Goal: Task Accomplishment & Management: Manage account settings

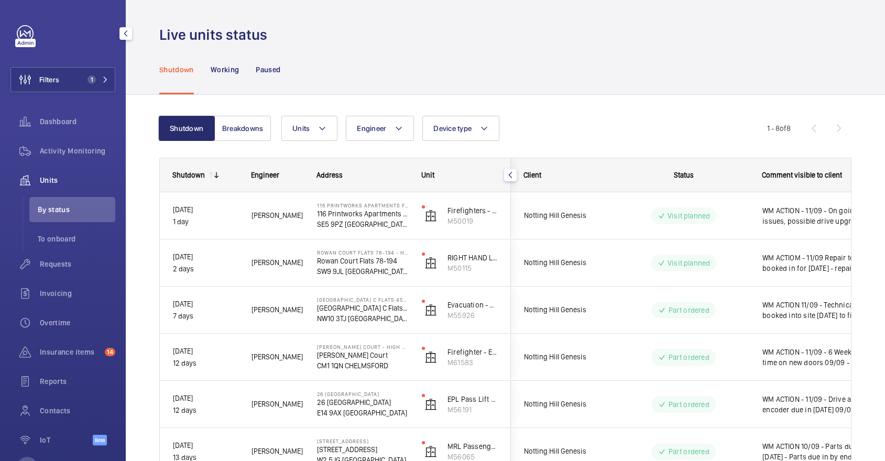
click at [71, 151] on span "Activity Monitoring" at bounding box center [77, 151] width 75 height 10
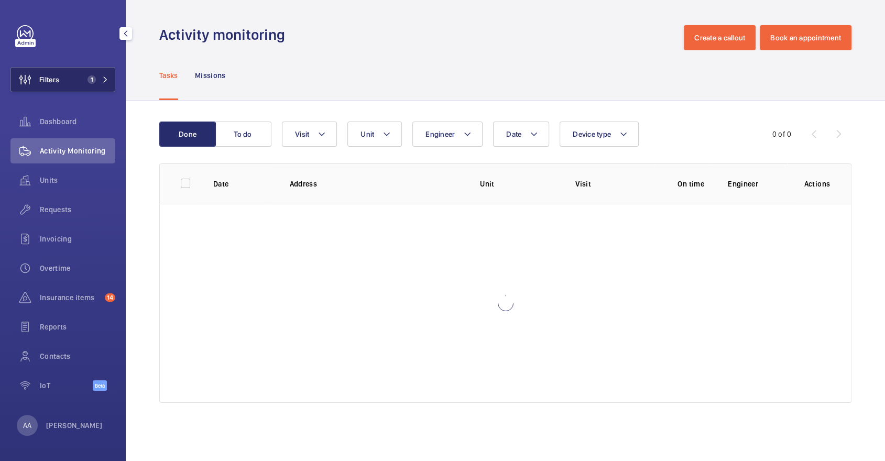
click at [101, 79] on span "1" at bounding box center [95, 79] width 25 height 8
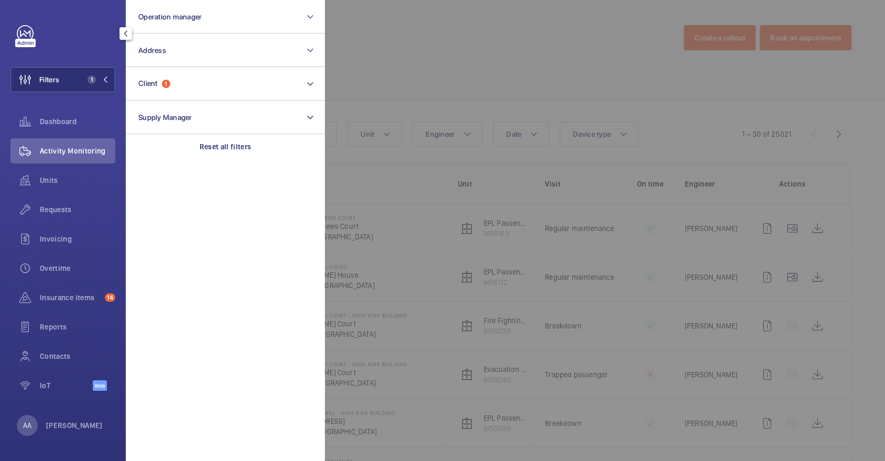
click at [643, 100] on div at bounding box center [767, 230] width 885 height 461
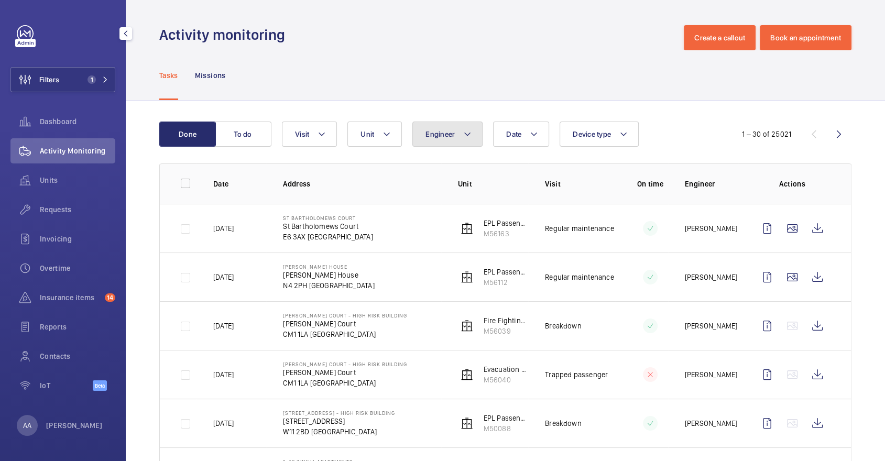
click at [457, 139] on button "Engineer" at bounding box center [448, 134] width 70 height 25
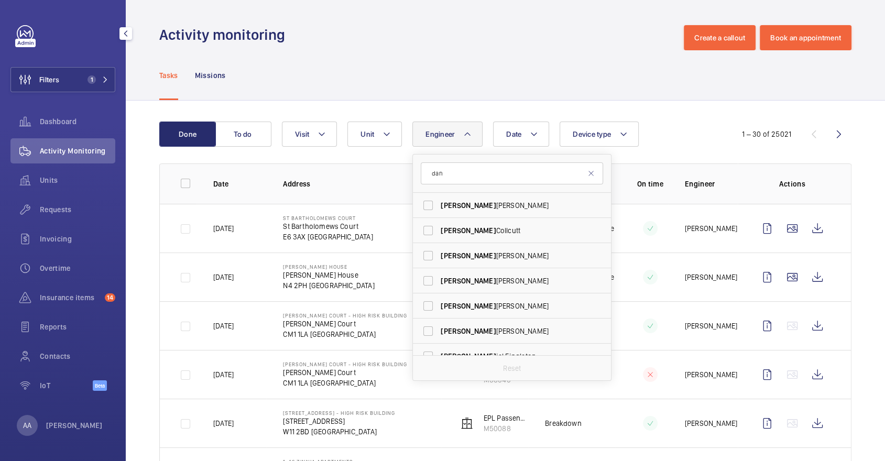
type input "dan"
click at [558, 70] on div "Tasks Missions" at bounding box center [505, 75] width 692 height 50
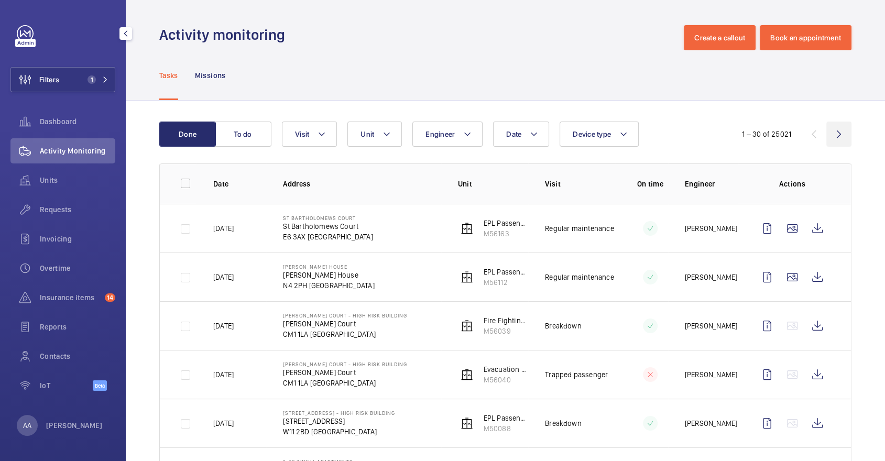
click at [839, 138] on wm-front-icon-button at bounding box center [839, 134] width 25 height 25
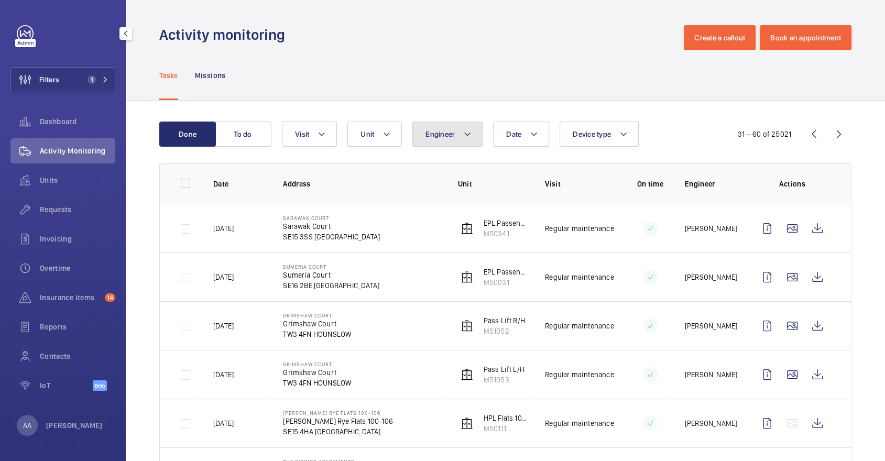
click at [451, 146] on button "Engineer" at bounding box center [448, 134] width 70 height 25
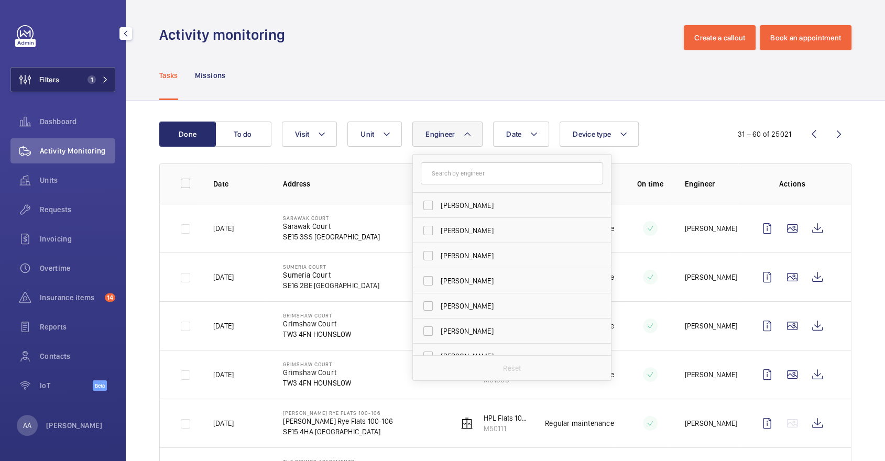
click at [88, 78] on span "1" at bounding box center [89, 79] width 13 height 8
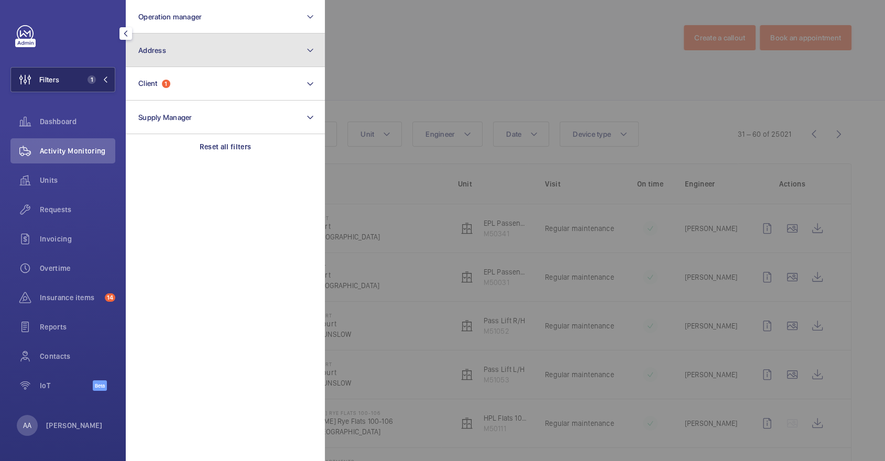
click at [174, 65] on button "Address" at bounding box center [225, 51] width 199 height 34
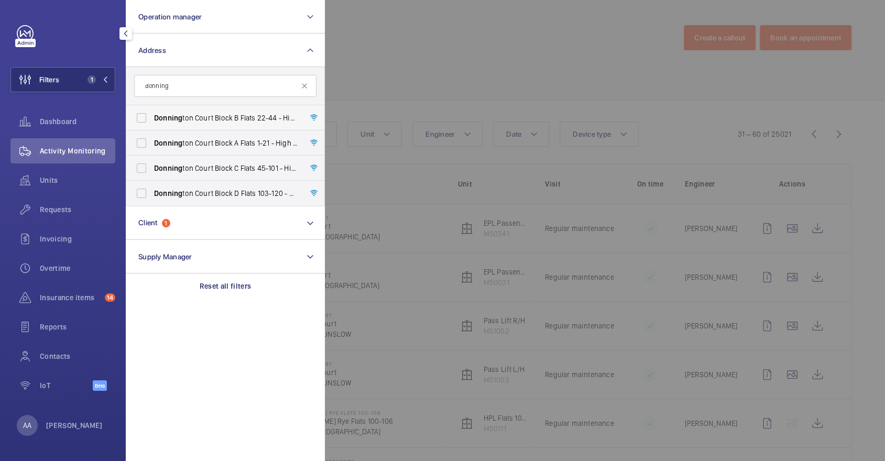
type input "donning"
click at [218, 117] on span "Donning ton Court Block B Flats 22-44 - High Risk Building - Donning ton Court …" at bounding box center [226, 118] width 144 height 10
click at [152, 117] on input "Donning ton Court Block B Flats 22-44 - High Risk Building - Donning ton Court …" at bounding box center [141, 117] width 21 height 21
checkbox input "true"
click at [229, 142] on span "Donning ton Court Block A Flats 1-21 - High Risk Building - Donning ton Court B…" at bounding box center [226, 143] width 144 height 10
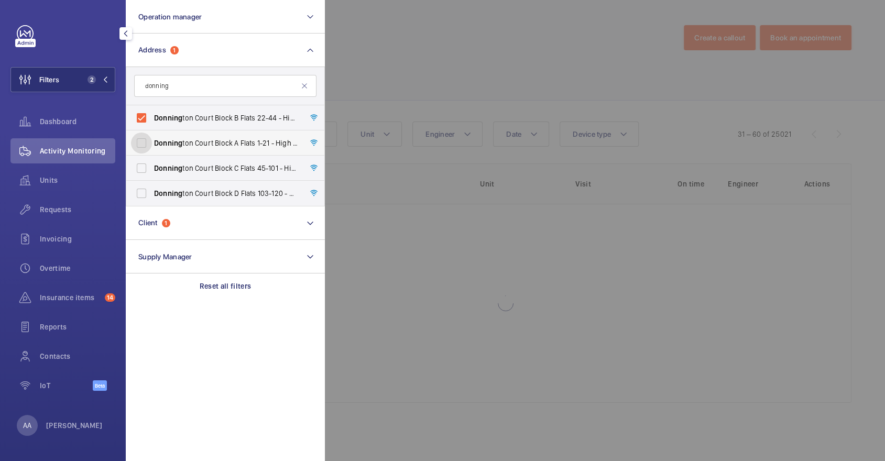
click at [152, 142] on input "Donning ton Court Block A Flats 1-21 - High Risk Building - Donning ton Court B…" at bounding box center [141, 143] width 21 height 21
checkbox input "true"
click at [239, 181] on label "Donning ton Court Block D Flats 103-120 - High Risk Building - Donning ton Cour…" at bounding box center [217, 193] width 182 height 25
click at [152, 183] on input "Donning ton Court Block D Flats 103-120 - High Risk Building - Donning ton Cour…" at bounding box center [141, 193] width 21 height 21
click at [246, 199] on label "Donning ton Court Block D Flats 103-120 - High Risk Building - Donning ton Cour…" at bounding box center [217, 193] width 182 height 25
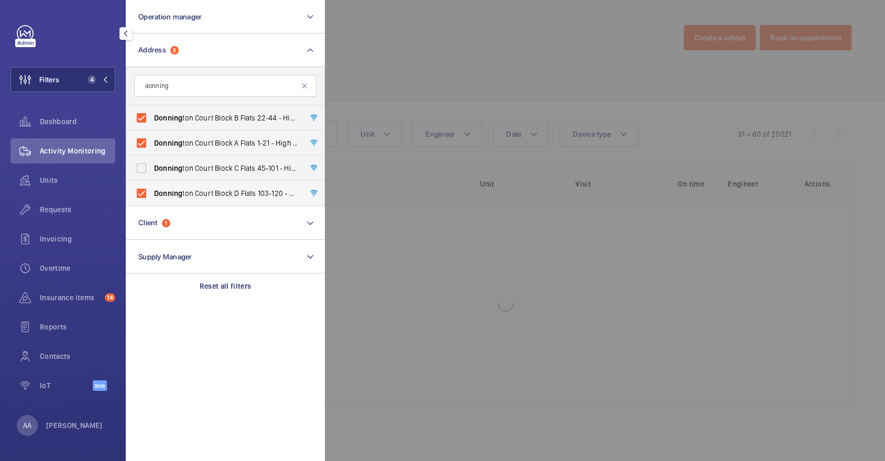
click at [152, 199] on input "Donning ton Court Block D Flats 103-120 - High Risk Building - Donning ton Cour…" at bounding box center [141, 193] width 21 height 21
click at [246, 193] on span "Donning ton Court Block D Flats 103-120 - High Risk Building - Donning ton Cour…" at bounding box center [226, 193] width 144 height 10
click at [152, 193] on input "Donning ton Court Block D Flats 103-120 - High Risk Building - Donning ton Cour…" at bounding box center [141, 193] width 21 height 21
checkbox input "true"
click at [232, 169] on span "Donning ton Court Block C Flats 45-101 - High Risk Building - Donning ton Court…" at bounding box center [226, 168] width 144 height 10
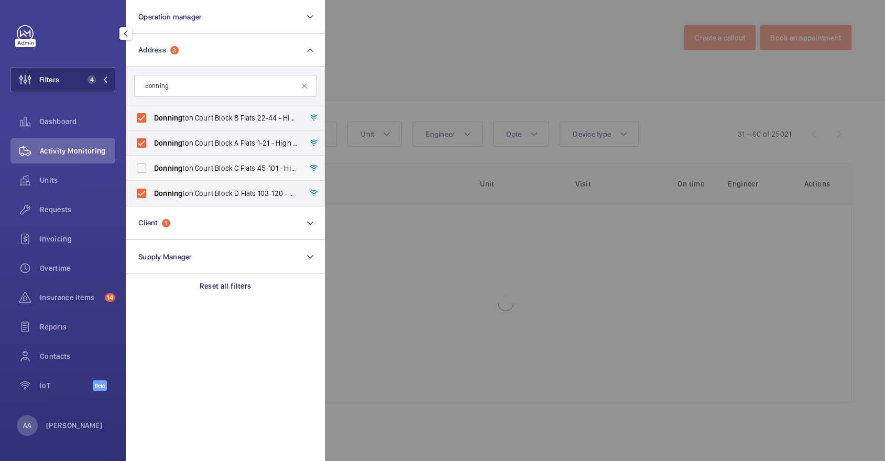
click at [152, 169] on input "Donning ton Court Block C Flats 45-101 - High Risk Building - Donning ton Court…" at bounding box center [141, 168] width 21 height 21
checkbox input "true"
click at [452, 62] on div at bounding box center [767, 230] width 885 height 461
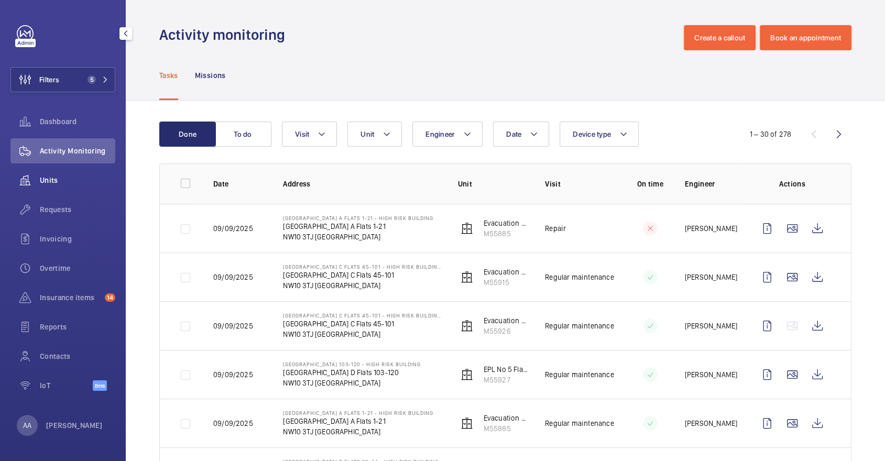
click at [71, 179] on span "Units" at bounding box center [77, 180] width 75 height 10
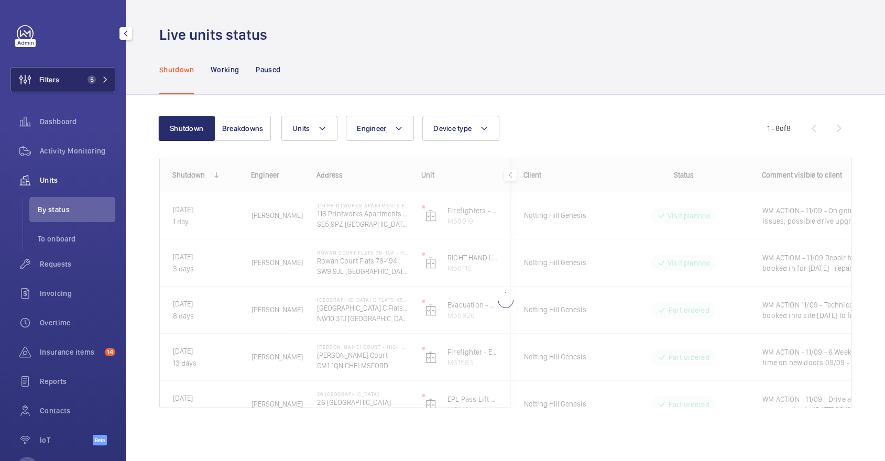
click at [86, 68] on button "Filters 5" at bounding box center [62, 79] width 105 height 25
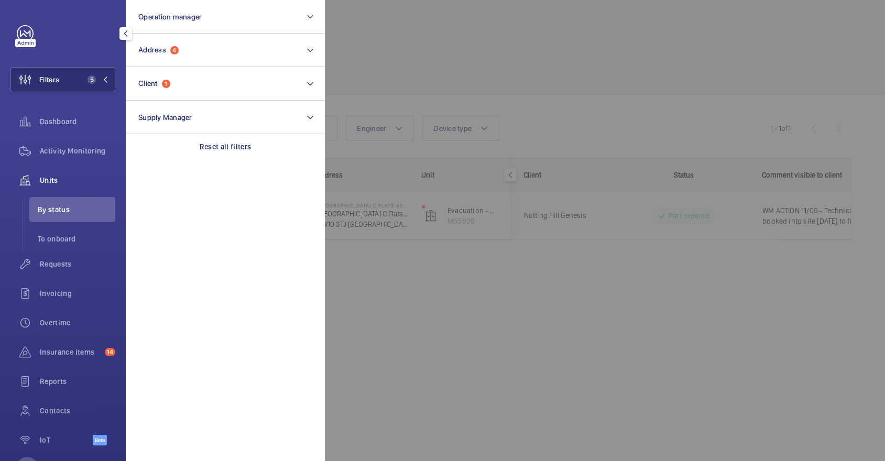
click at [589, 59] on div at bounding box center [767, 230] width 885 height 461
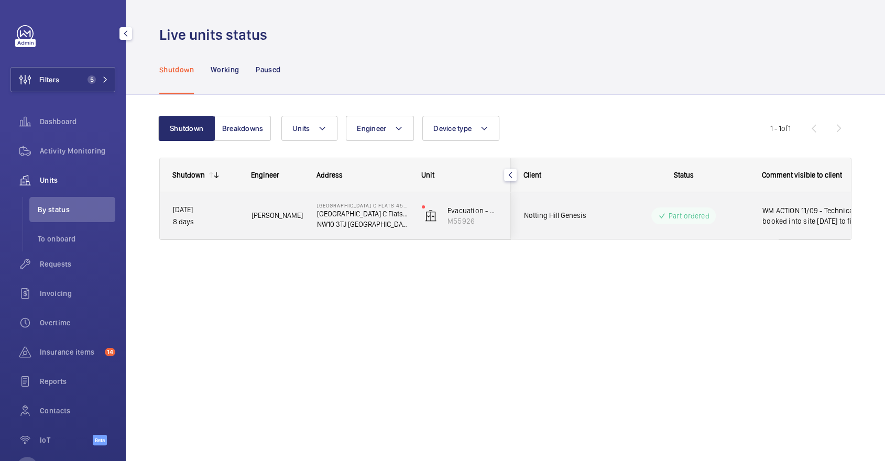
click at [656, 212] on div "Part ordered" at bounding box center [684, 216] width 64 height 17
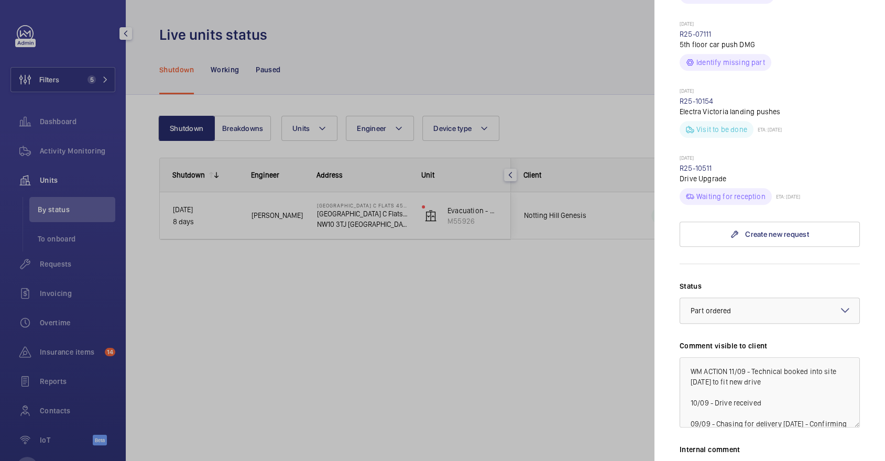
scroll to position [693, 0]
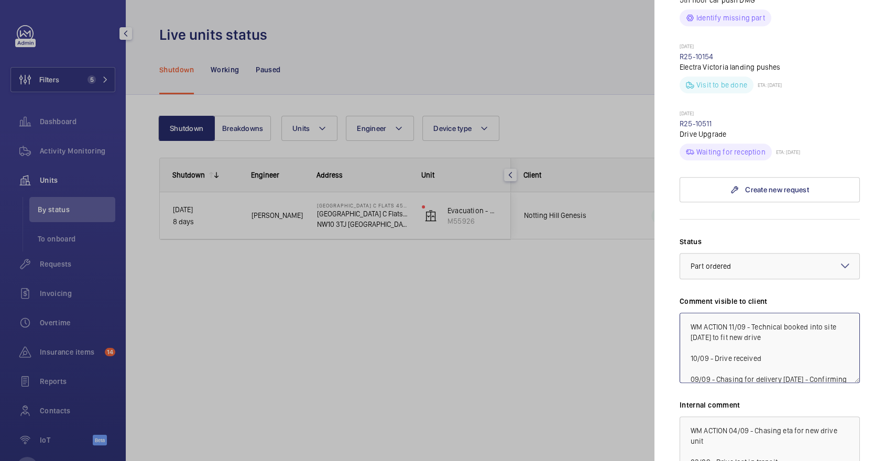
click at [729, 313] on textarea "WM ACTION 11/09 - Technical booked into site today to fit new drive 10/09 - Dri…" at bounding box center [770, 348] width 180 height 70
click at [753, 313] on textarea "WM ACTION 11/09 - Technical booked into site today to fit new drive 10/09 - Dri…" at bounding box center [770, 348] width 180 height 70
click at [759, 313] on textarea "WM ACTION 11/09 - Technical booked into site today to fit new drive 10/09 - Dri…" at bounding box center [770, 348] width 180 height 70
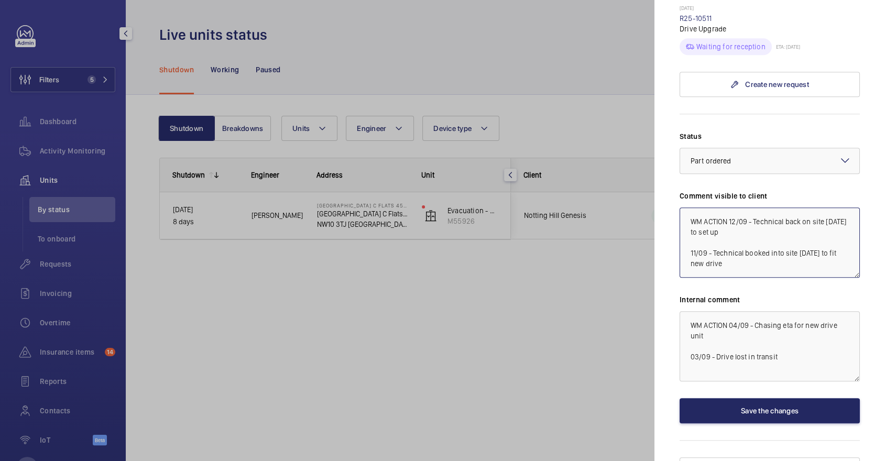
type textarea "WM ACTION 12/09 - Technical back on site [DATE] to set up 11/09 - Technical boo…"
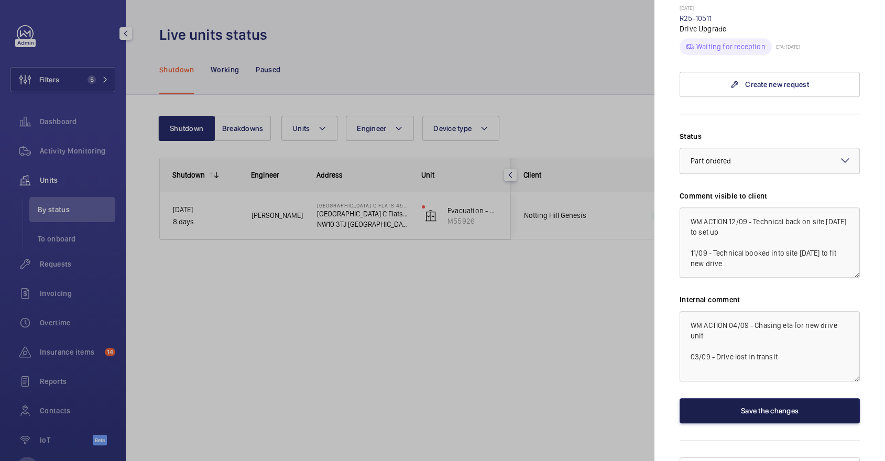
click at [755, 398] on button "Save the changes" at bounding box center [770, 410] width 180 height 25
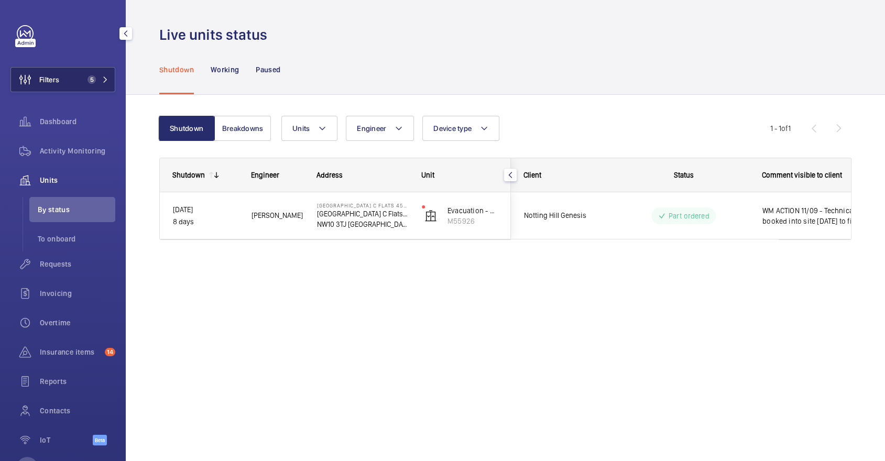
click at [66, 75] on button "Filters 5" at bounding box center [62, 79] width 105 height 25
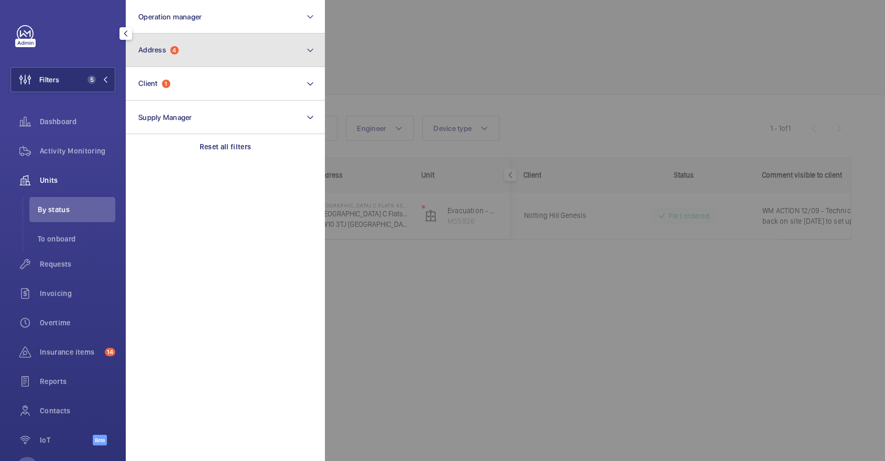
click at [237, 51] on button "Address 4" at bounding box center [225, 51] width 199 height 34
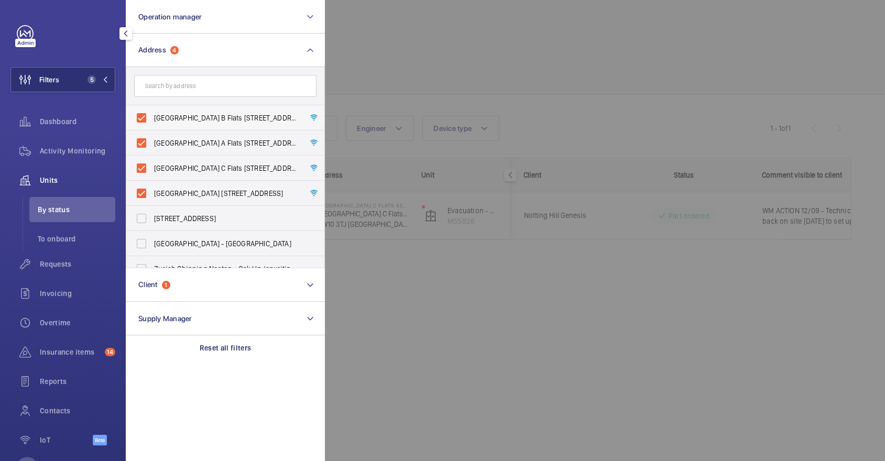
click at [240, 111] on label "Donnington Court Block B Flats 22-44 - High Risk Building - Donnington Court Bl…" at bounding box center [217, 117] width 182 height 25
click at [152, 111] on input "Donnington Court Block B Flats 22-44 - High Risk Building - Donnington Court Bl…" at bounding box center [141, 117] width 21 height 21
checkbox input "false"
click at [240, 164] on span "Donnington Court Block C Flats 45-101 - High Risk Building - Donnington Court B…" at bounding box center [226, 168] width 144 height 10
click at [152, 164] on input "Donnington Court Block C Flats 45-101 - High Risk Building - Donnington Court B…" at bounding box center [141, 168] width 21 height 21
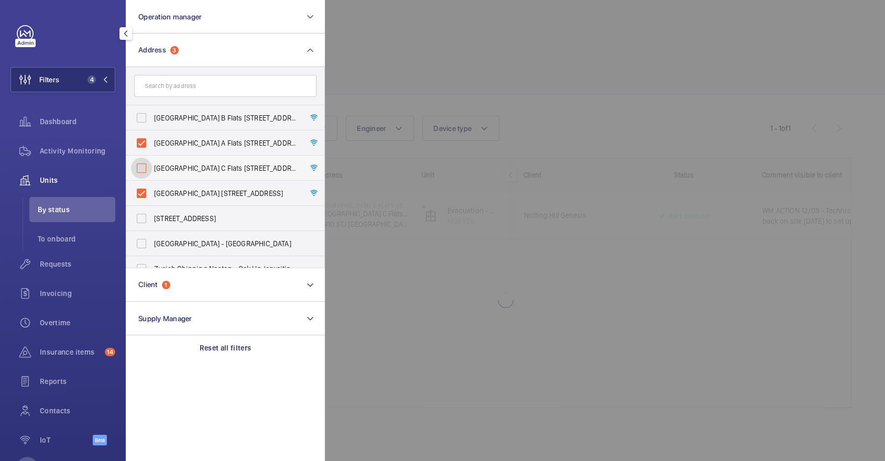
checkbox input "false"
click at [240, 186] on label "Donnington Court Block D Flats 103-120 - High Risk Building - Donnington Court …" at bounding box center [217, 193] width 182 height 25
click at [152, 186] on input "Donnington Court Block D Flats 103-120 - High Risk Building - Donnington Court …" at bounding box center [141, 193] width 21 height 21
checkbox input "false"
click at [227, 129] on label "Donnington Court Block B Flats 22-44 - High Risk Building - Donnington Court Bl…" at bounding box center [217, 117] width 182 height 25
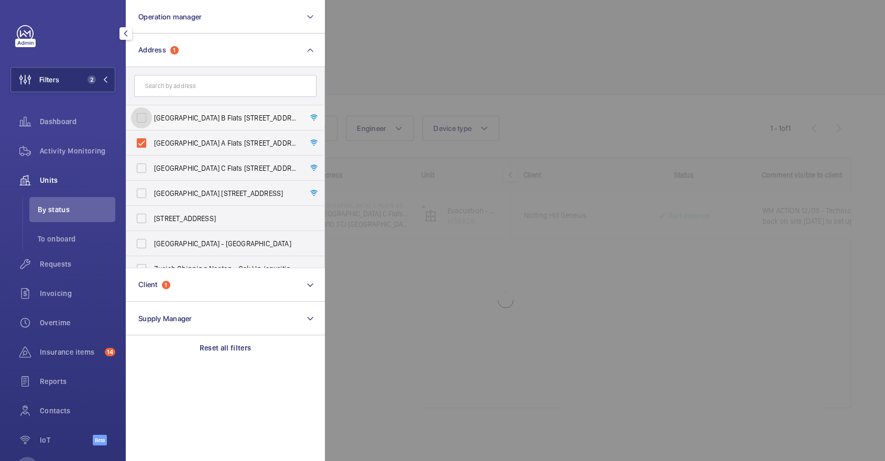
click at [152, 128] on input "Donnington Court Block B Flats 22-44 - High Risk Building - Donnington Court Bl…" at bounding box center [141, 117] width 21 height 21
checkbox input "true"
click at [236, 140] on span "Donnington Court Block A Flats 1-21 - High Risk Building - Donnington Court Blo…" at bounding box center [226, 143] width 144 height 10
click at [152, 140] on input "Donnington Court Block A Flats 1-21 - High Risk Building - Donnington Court Blo…" at bounding box center [141, 143] width 21 height 21
checkbox input "false"
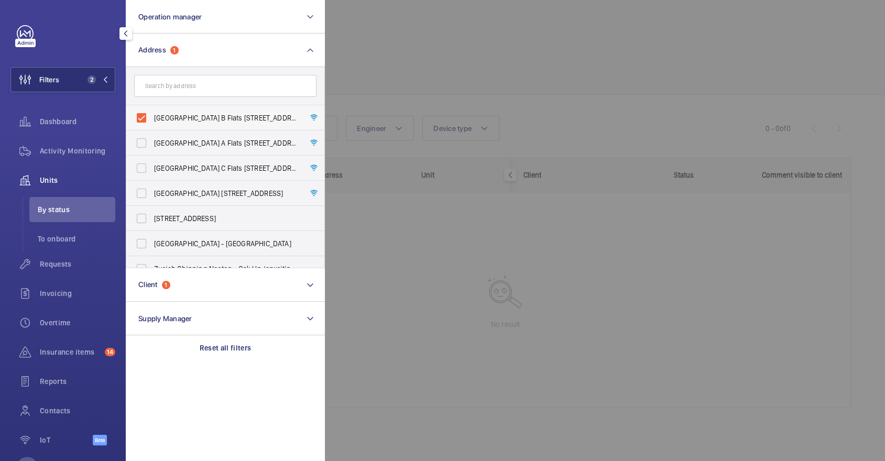
click at [227, 113] on span "Donnington Court Block B Flats 22-44 - High Risk Building - Donnington Court Bl…" at bounding box center [226, 118] width 144 height 10
click at [152, 112] on input "Donnington Court Block B Flats 22-44 - High Risk Building - Donnington Court Bl…" at bounding box center [141, 117] width 21 height 21
checkbox input "false"
click at [478, 75] on div at bounding box center [767, 230] width 885 height 461
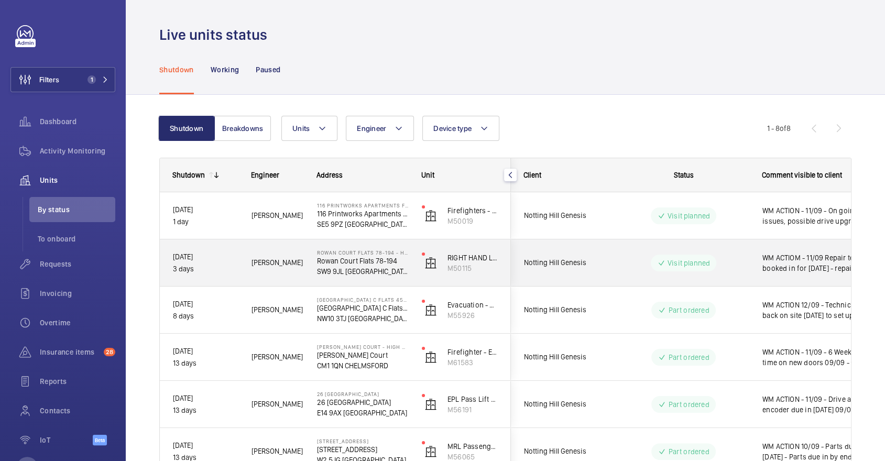
click at [700, 266] on p "Visit planned" at bounding box center [689, 263] width 42 height 10
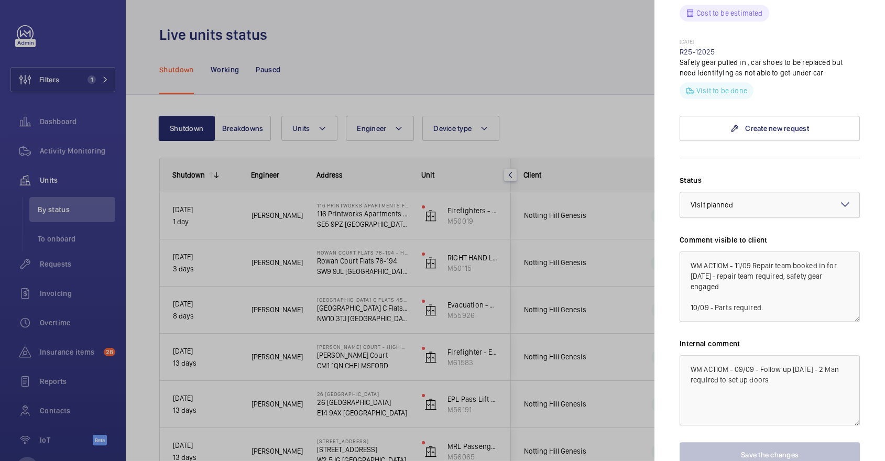
scroll to position [513, 0]
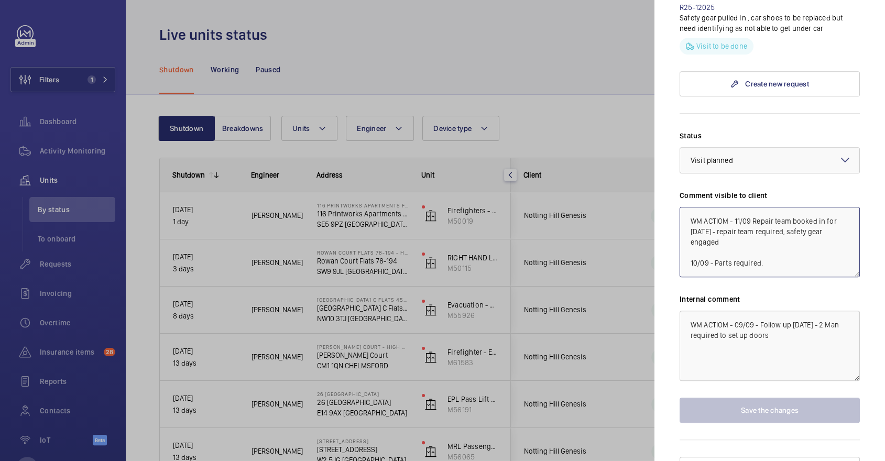
click at [735, 207] on textarea "WM ACTIOM - 11/09 Repair team booked in for [DATE] - repair team required, safe…" at bounding box center [770, 242] width 180 height 70
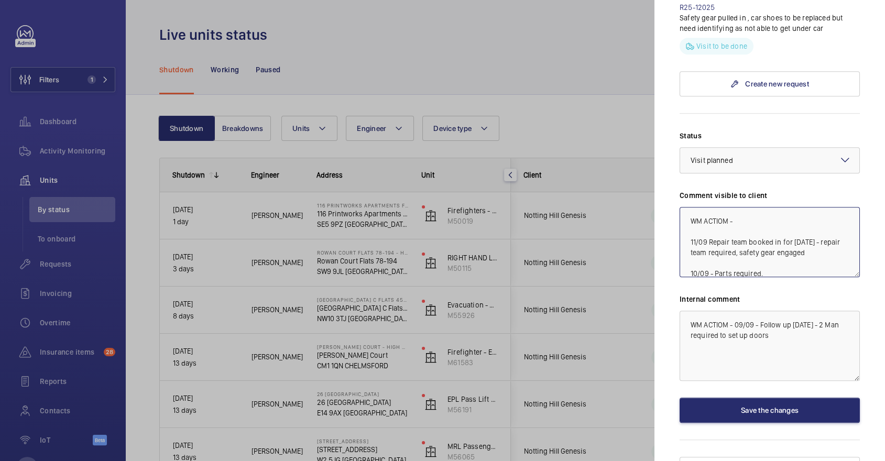
click at [763, 207] on textarea "WM ACTIOM - 11/09 Repair team booked in for [DATE] - repair team required, safe…" at bounding box center [770, 242] width 180 height 70
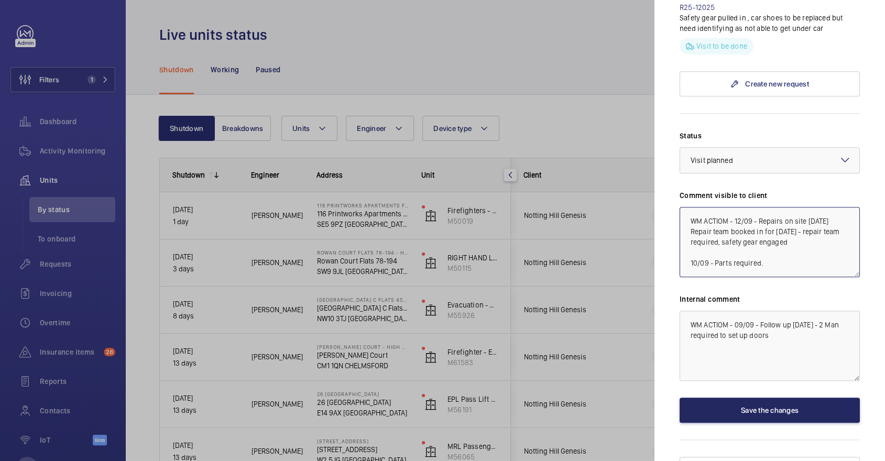
type textarea "WM ACTIOM - 12/09 - Repairs on site [DATE] Repair team booked in for [DATE] - r…"
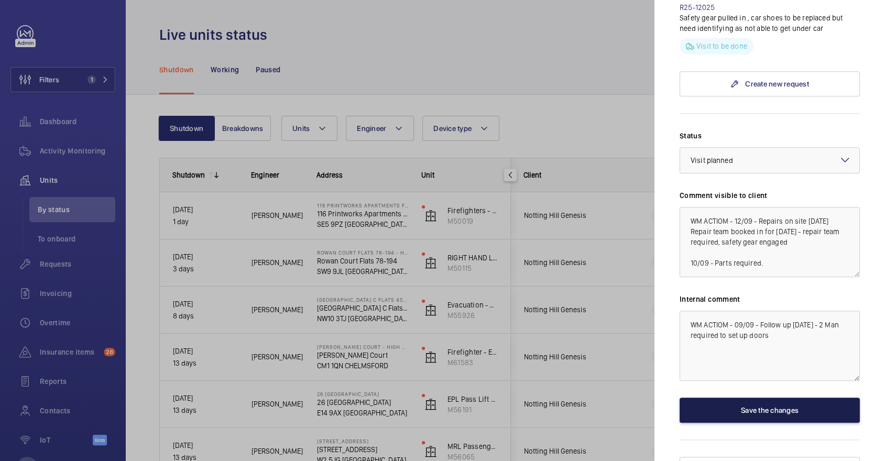
click at [770, 398] on button "Save the changes" at bounding box center [770, 410] width 180 height 25
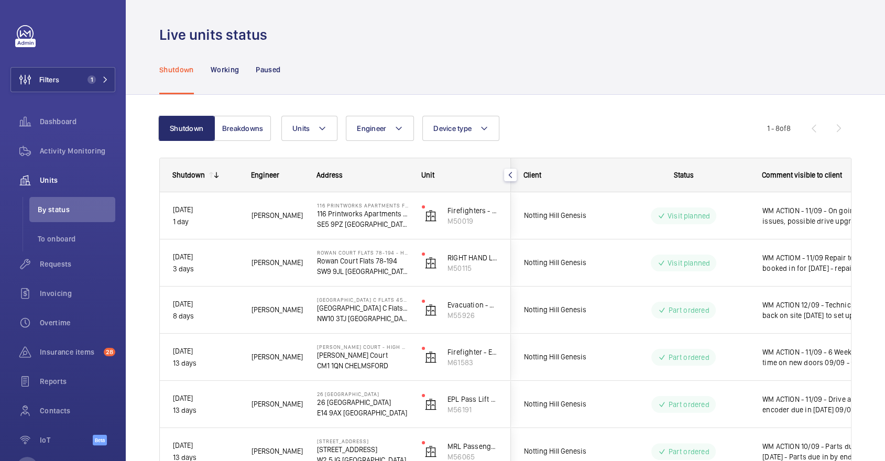
scroll to position [0, 0]
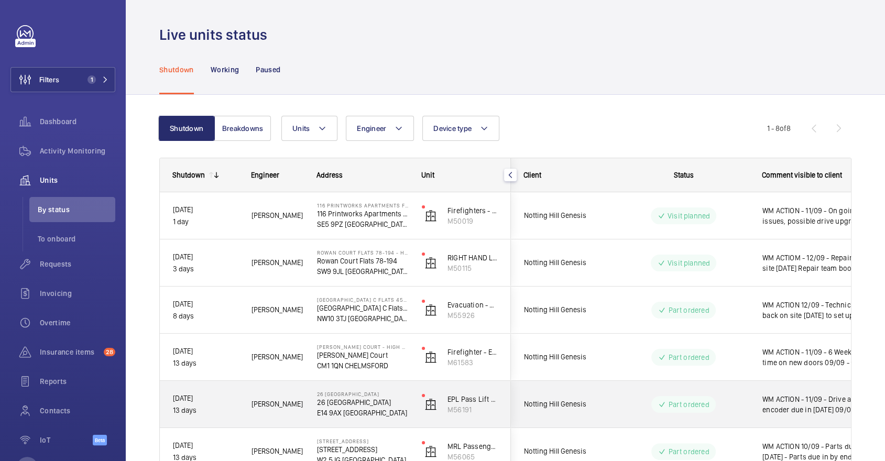
click at [778, 411] on span "WM ACTION - 11/09 - Drive and encoder due in [DATE] 09/09 - Parts due in next w…" at bounding box center [817, 404] width 109 height 21
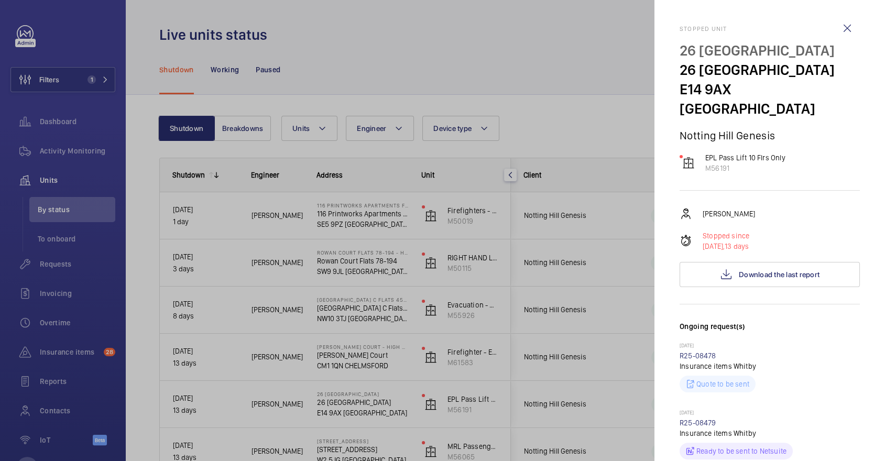
click at [541, 325] on div at bounding box center [442, 230] width 885 height 461
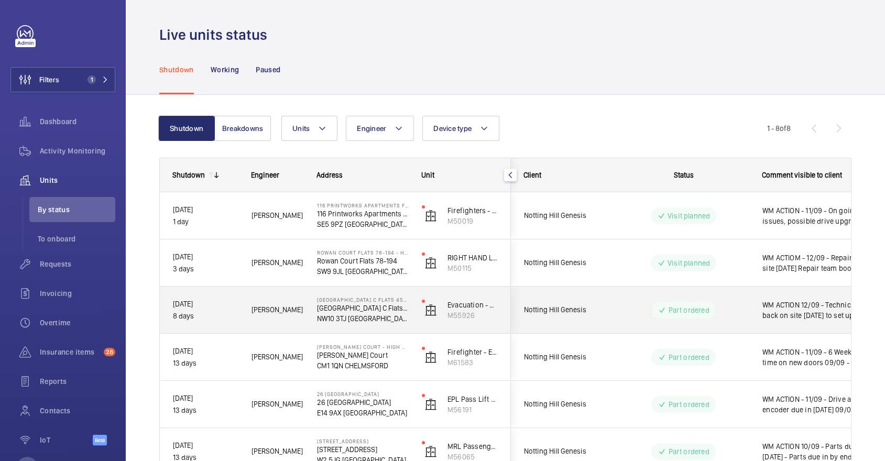
scroll to position [84, 0]
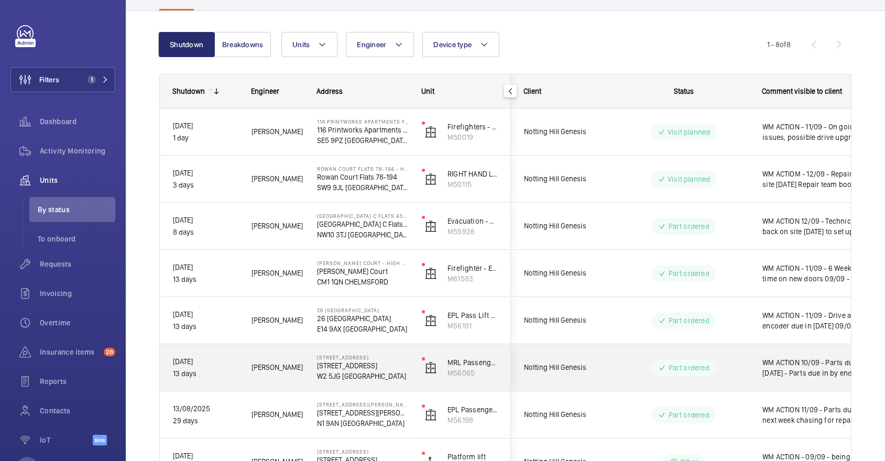
click at [663, 363] on mat-icon at bounding box center [662, 368] width 8 height 13
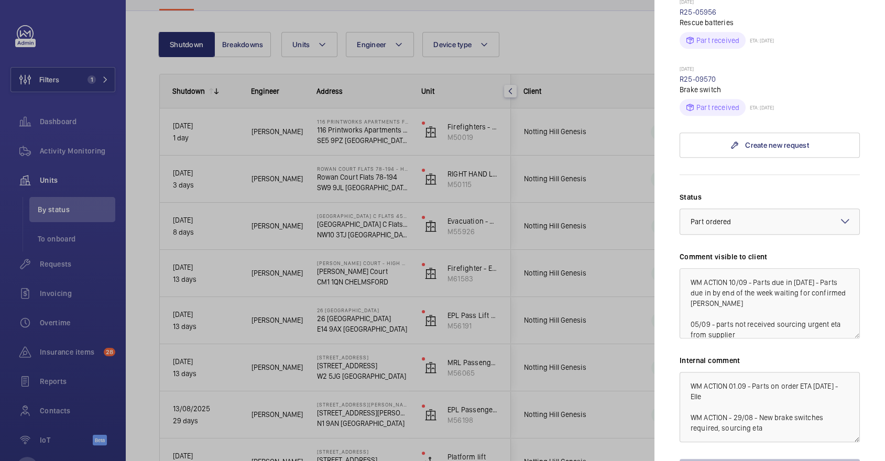
scroll to position [539, 0]
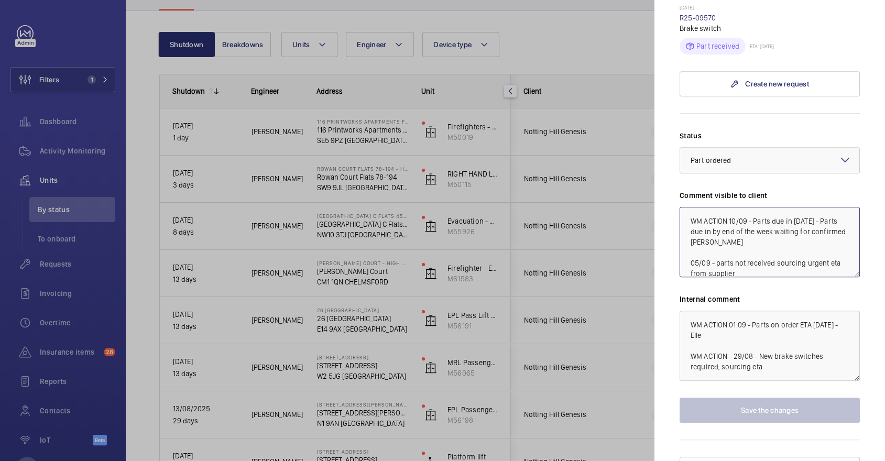
click at [728, 207] on textarea "WM ACTION 10/09 - Parts due in [DATE] - Parts due in by end of the week waiting…" at bounding box center [770, 242] width 180 height 70
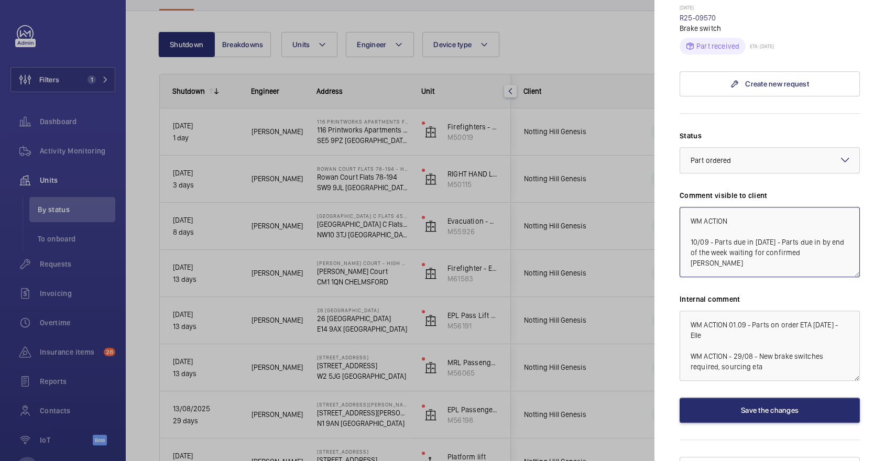
click at [749, 207] on textarea "WM ACTION 10/09 - Parts due in [DATE] - Parts due in by end of the week waiting…" at bounding box center [770, 242] width 180 height 70
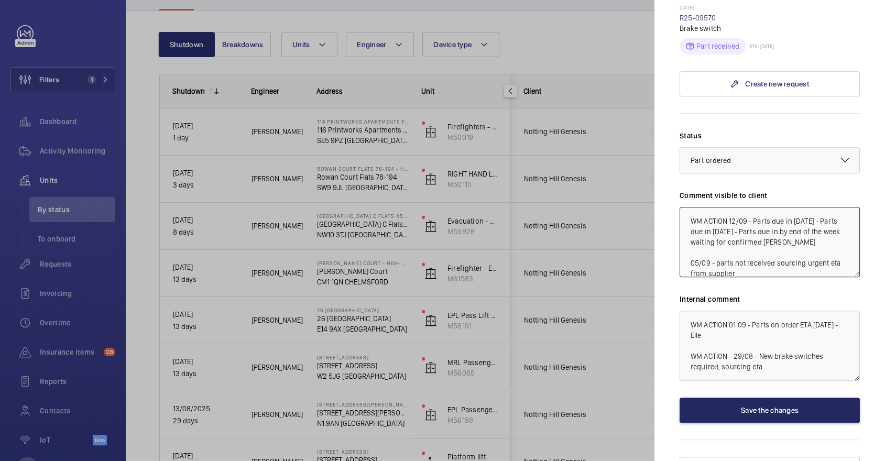
type textarea "WM ACTION 12/09 - Parts due in [DATE] - Parts due in [DATE] - Parts due in by e…"
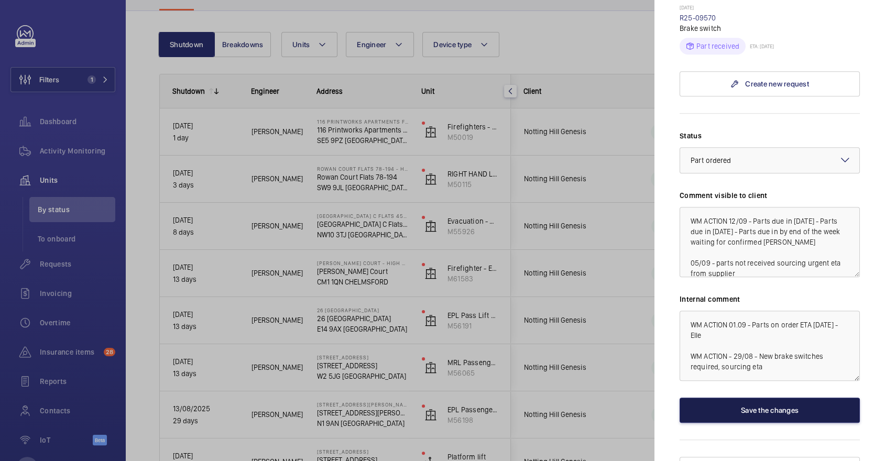
click at [778, 398] on button "Save the changes" at bounding box center [770, 410] width 180 height 25
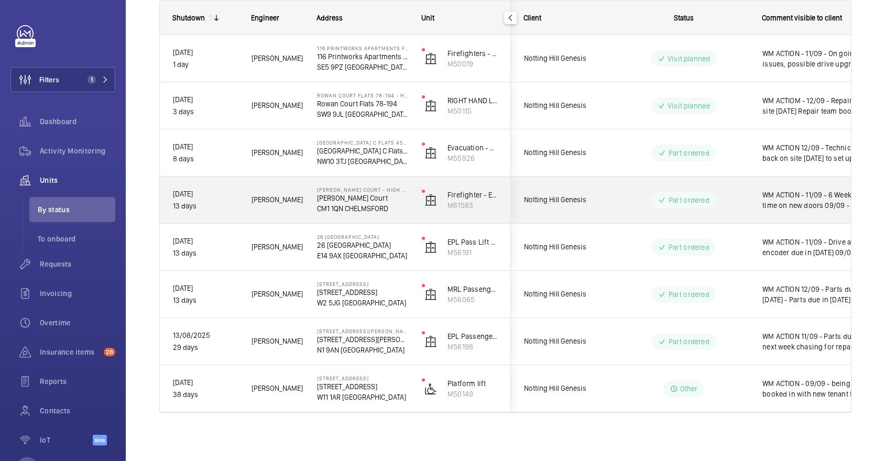
scroll to position [159, 0]
